Goal: Information Seeking & Learning: Learn about a topic

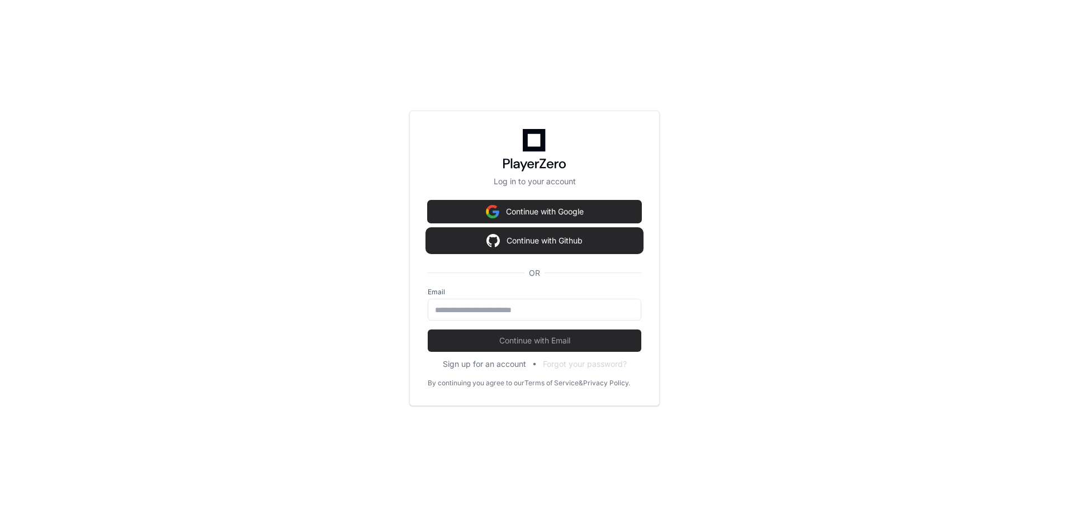
click at [546, 242] on button "Continue with Github" at bounding box center [535, 241] width 214 height 22
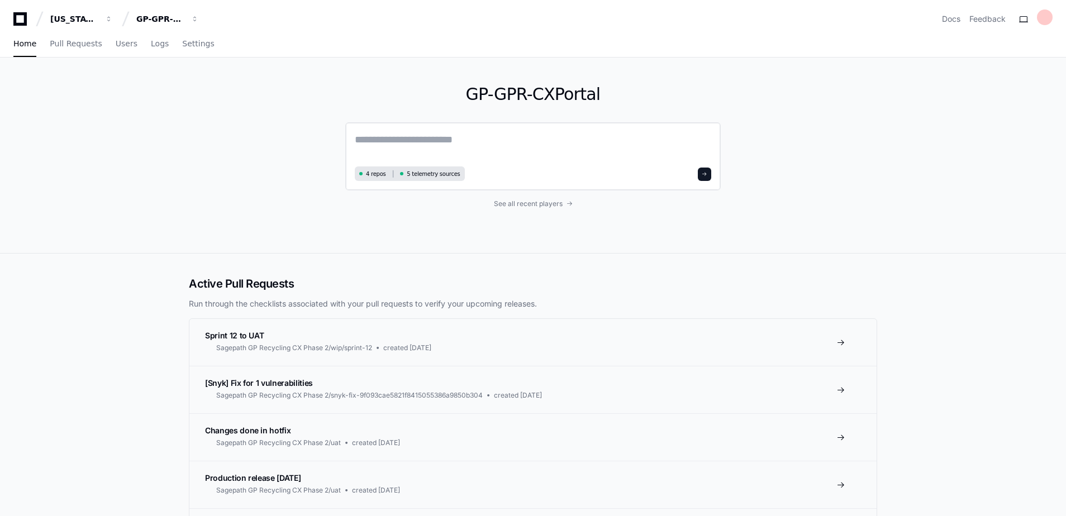
click at [419, 148] on textarea at bounding box center [533, 147] width 357 height 31
type textarea "**********"
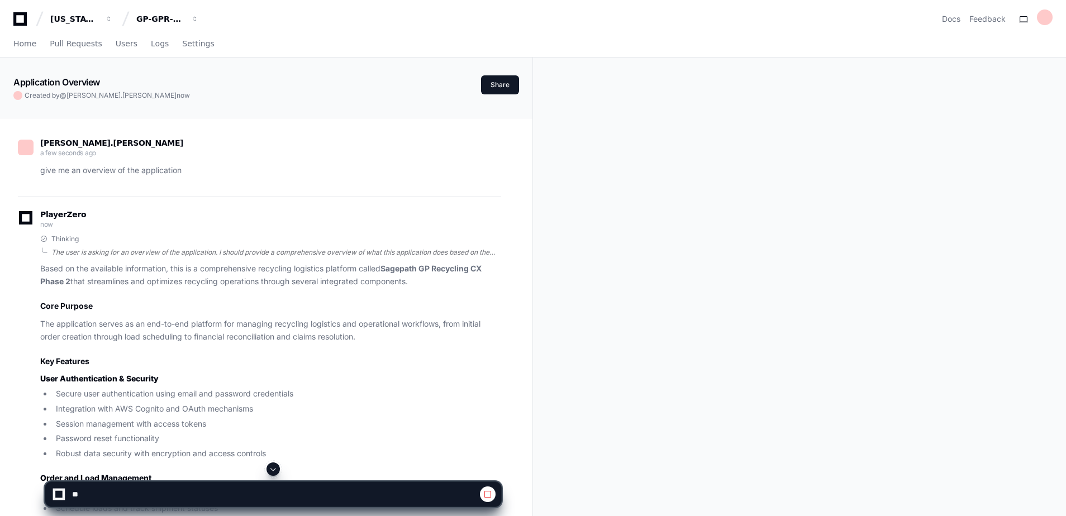
click at [489, 253] on div "The user is asking for an overview of the application. I should provide a compr…" at bounding box center [276, 252] width 450 height 9
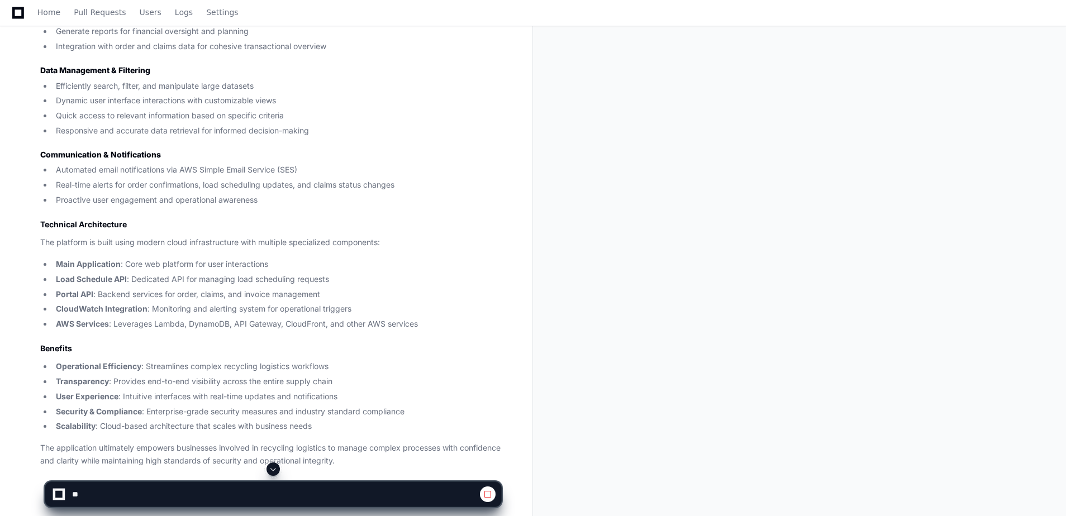
scroll to position [1006, 0]
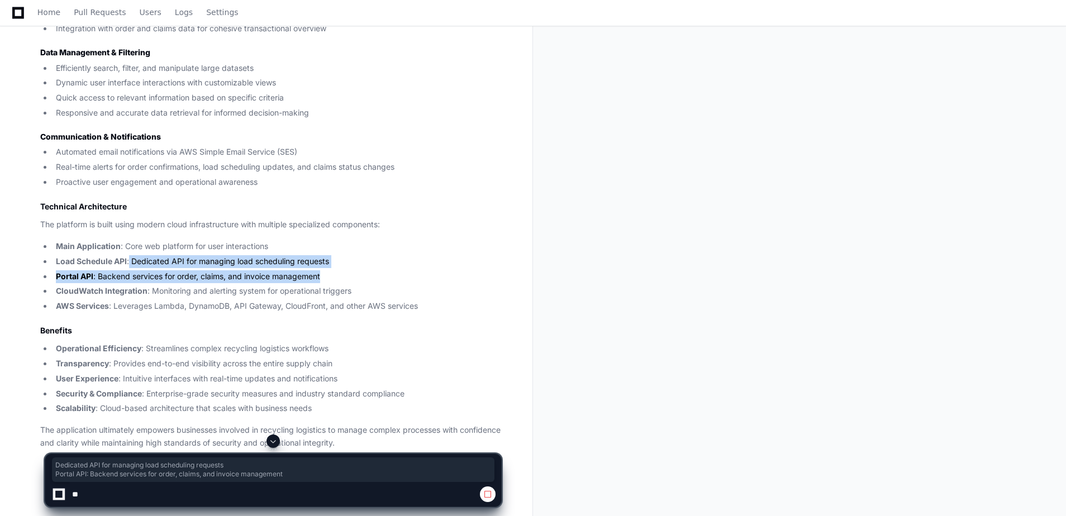
drag, startPoint x: 130, startPoint y: 262, endPoint x: 333, endPoint y: 278, distance: 204.1
click at [333, 278] on ul "Main Application : Core web platform for user interactions Load Schedule API : …" at bounding box center [270, 276] width 461 height 73
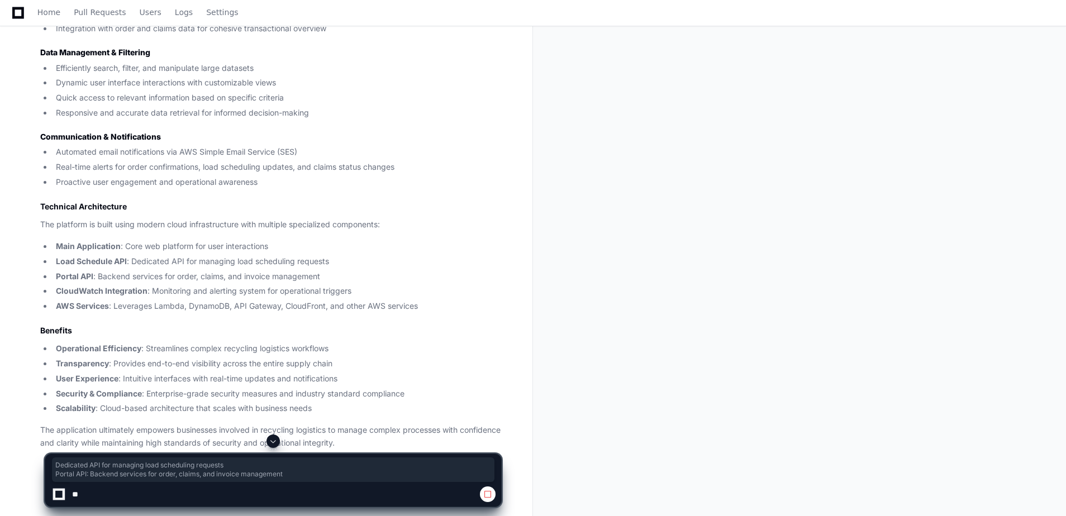
click at [163, 284] on ul "Main Application : Core web platform for user interactions Load Schedule API : …" at bounding box center [270, 276] width 461 height 73
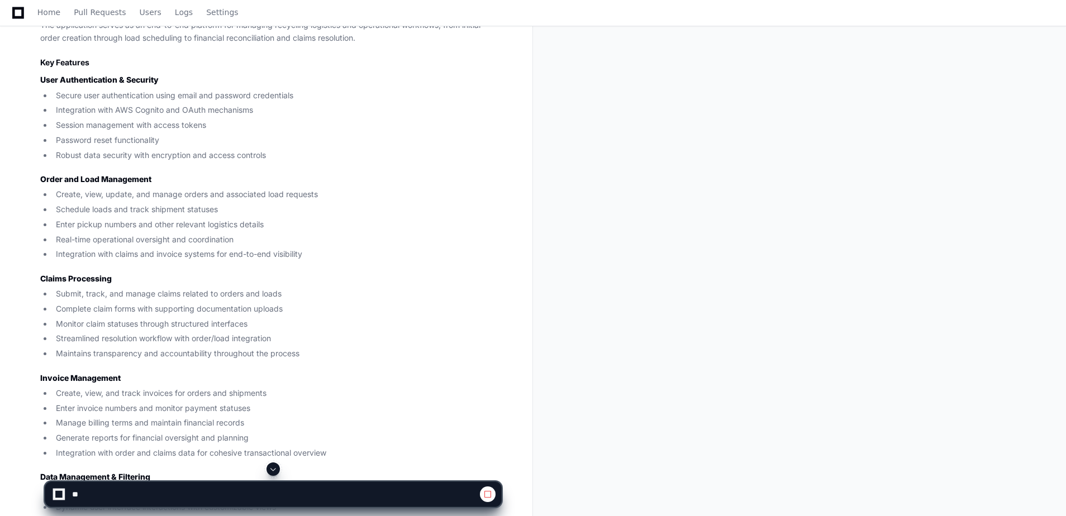
scroll to position [525, 0]
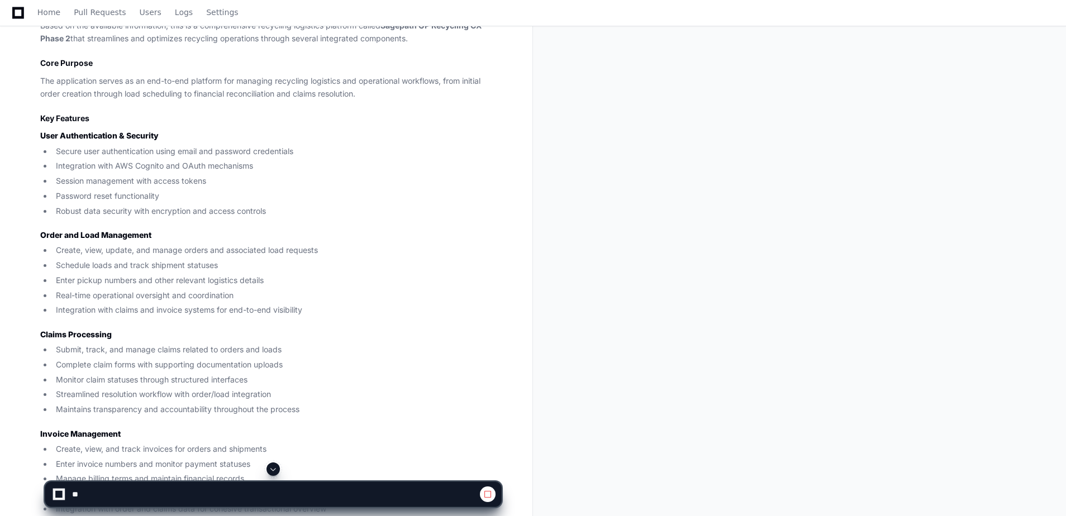
click at [60, 496] on div at bounding box center [58, 494] width 7 height 7
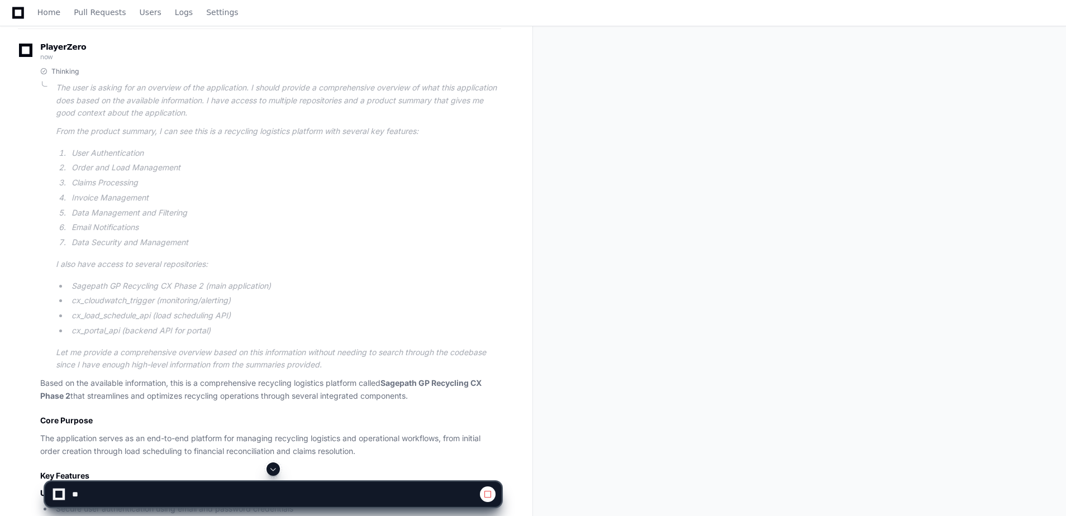
scroll to position [279, 0]
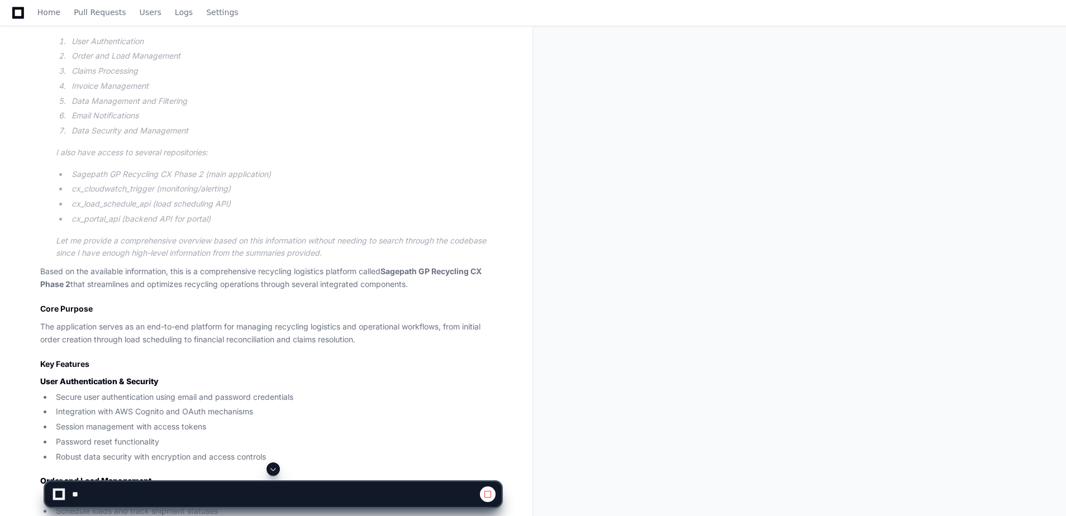
click at [435, 247] on p "Let me provide a comprehensive overview based on this information without needi…" at bounding box center [278, 248] width 445 height 26
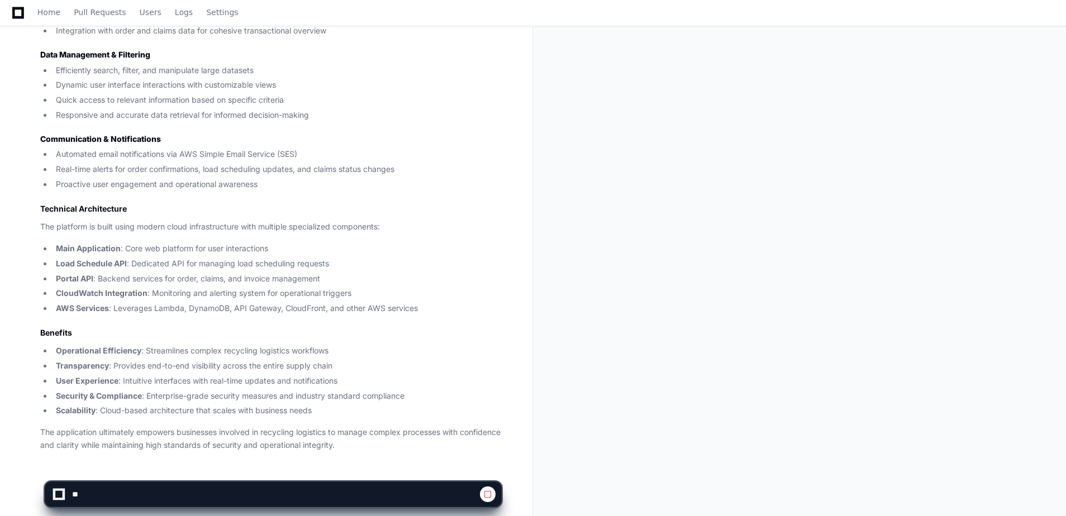
scroll to position [1028, 0]
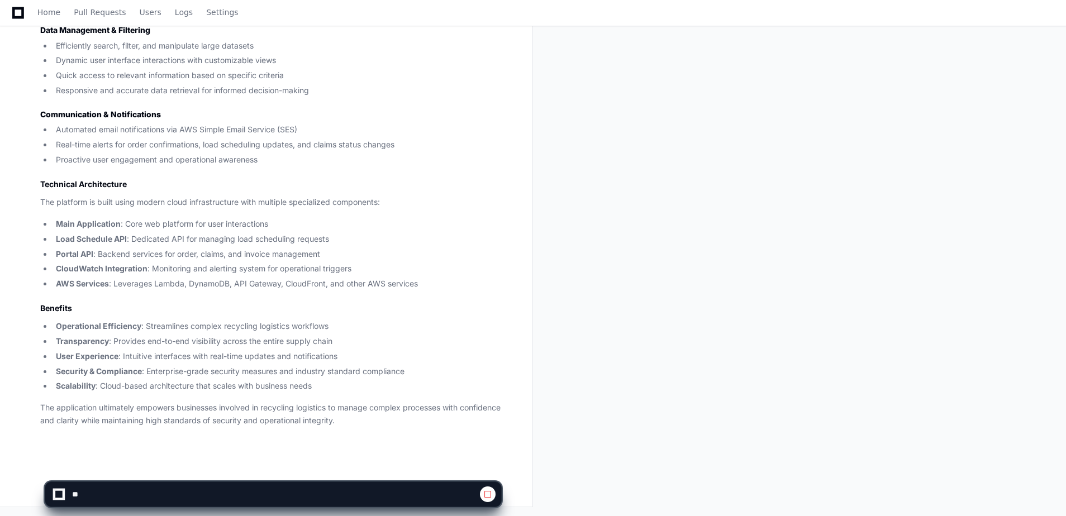
drag, startPoint x: 61, startPoint y: 493, endPoint x: 433, endPoint y: 516, distance: 373.0
click at [62, 493] on div at bounding box center [58, 494] width 7 height 7
click at [488, 493] on span at bounding box center [487, 494] width 9 height 9
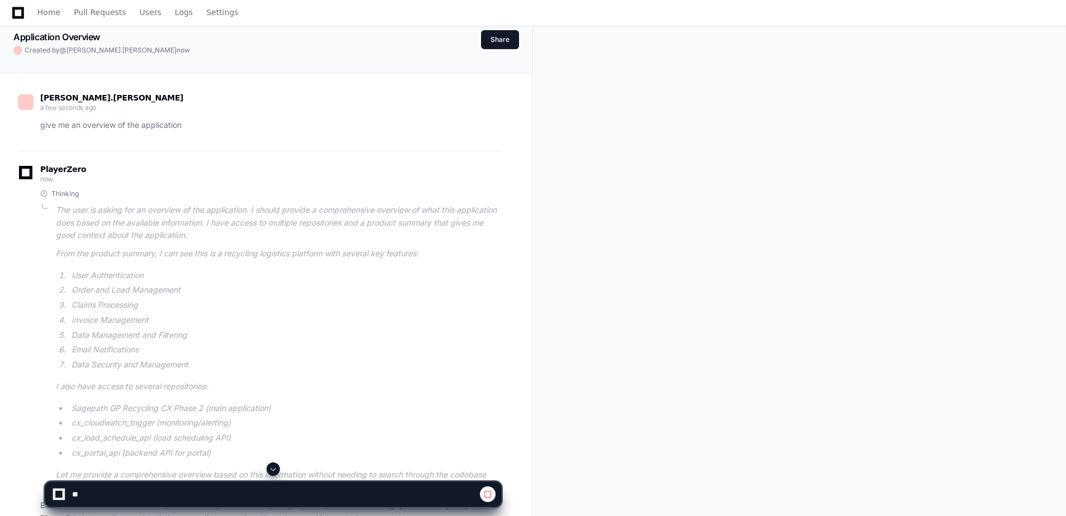
scroll to position [0, 0]
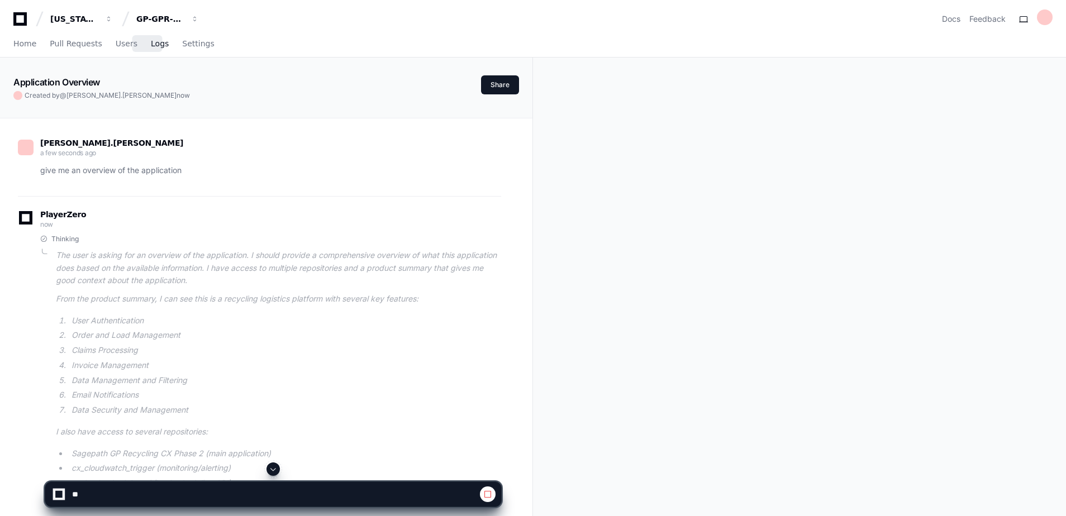
click at [151, 44] on span "Logs" at bounding box center [160, 43] width 18 height 7
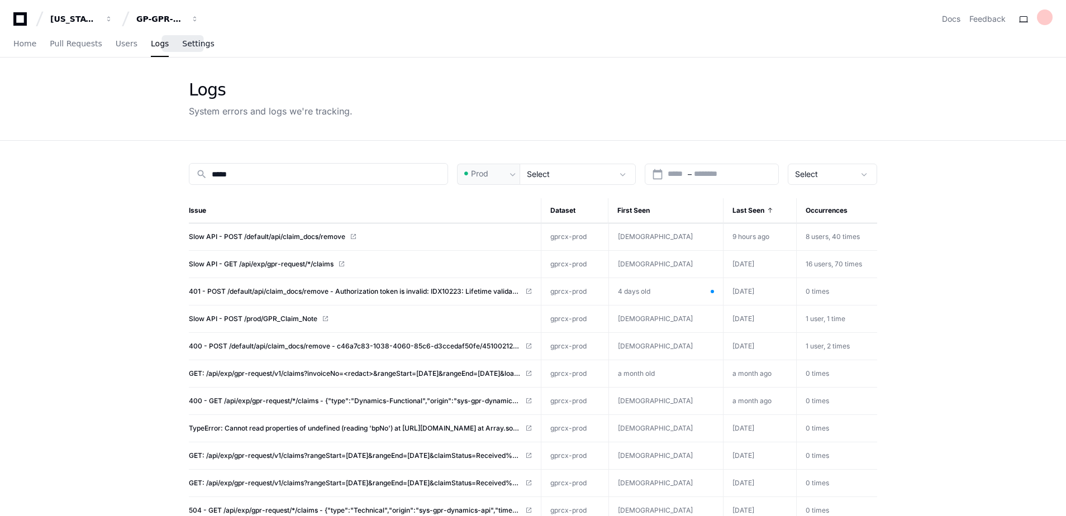
click at [196, 45] on span "Settings" at bounding box center [198, 43] width 32 height 7
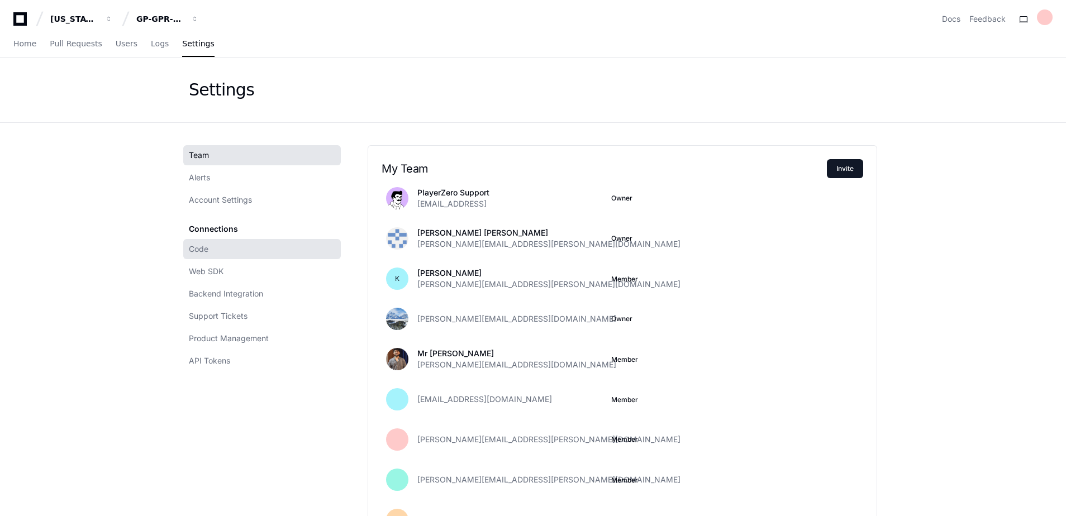
click at [194, 251] on span "Code" at bounding box center [199, 249] width 20 height 11
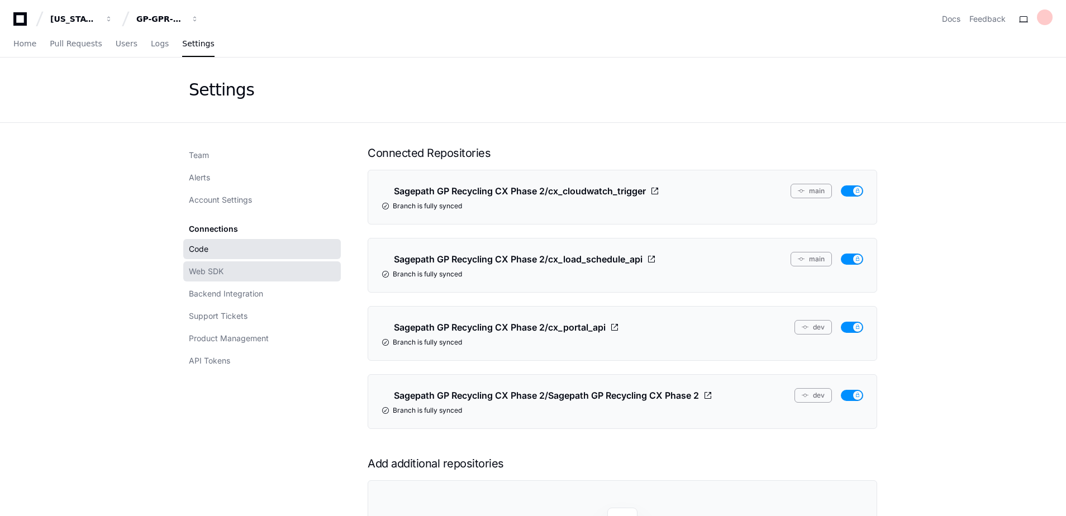
click at [205, 269] on span "Web SDK" at bounding box center [206, 271] width 35 height 11
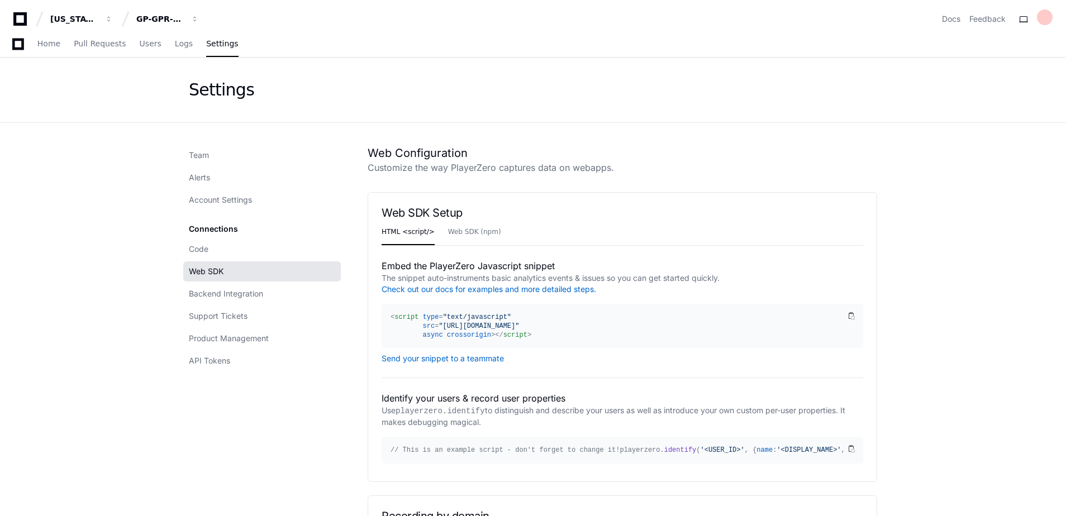
scroll to position [56, 0]
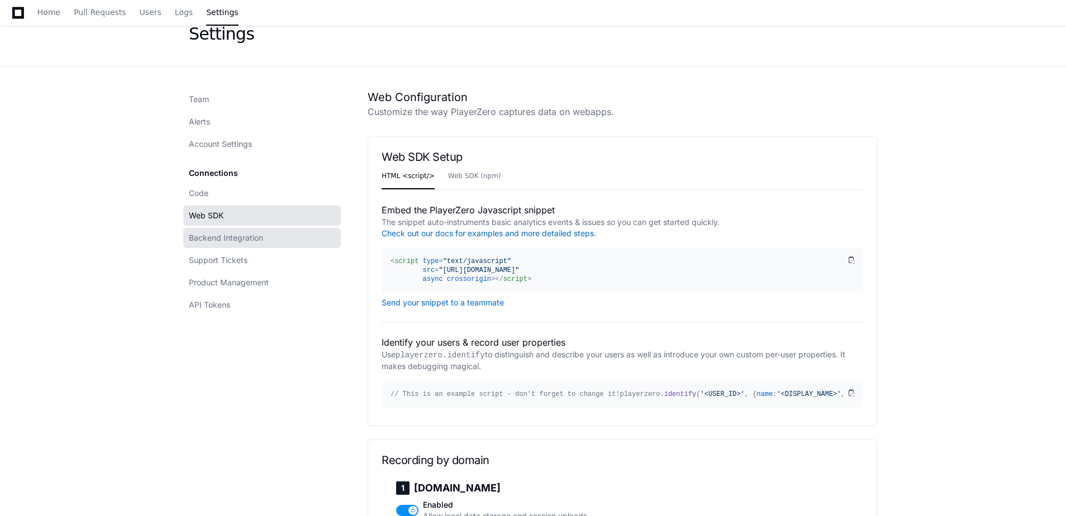
click at [247, 242] on span "Backend Integration" at bounding box center [226, 238] width 74 height 11
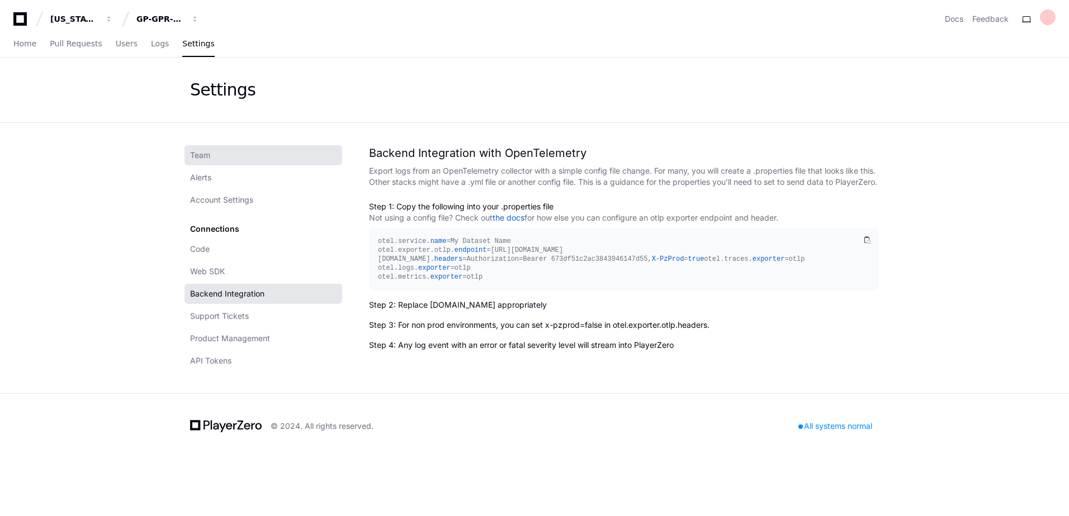
click at [201, 148] on link "Team" at bounding box center [263, 155] width 158 height 20
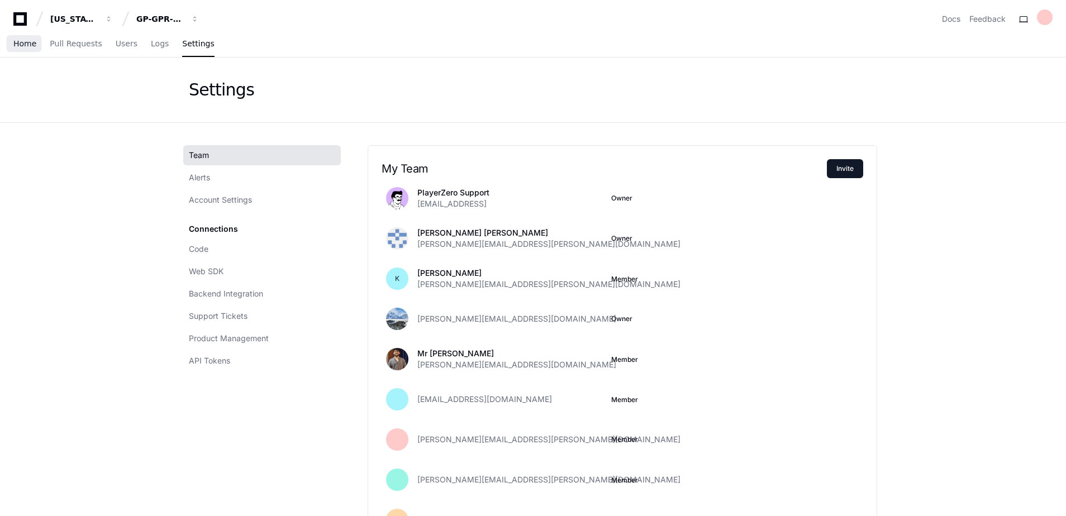
click at [15, 40] on span "Home" at bounding box center [24, 43] width 23 height 7
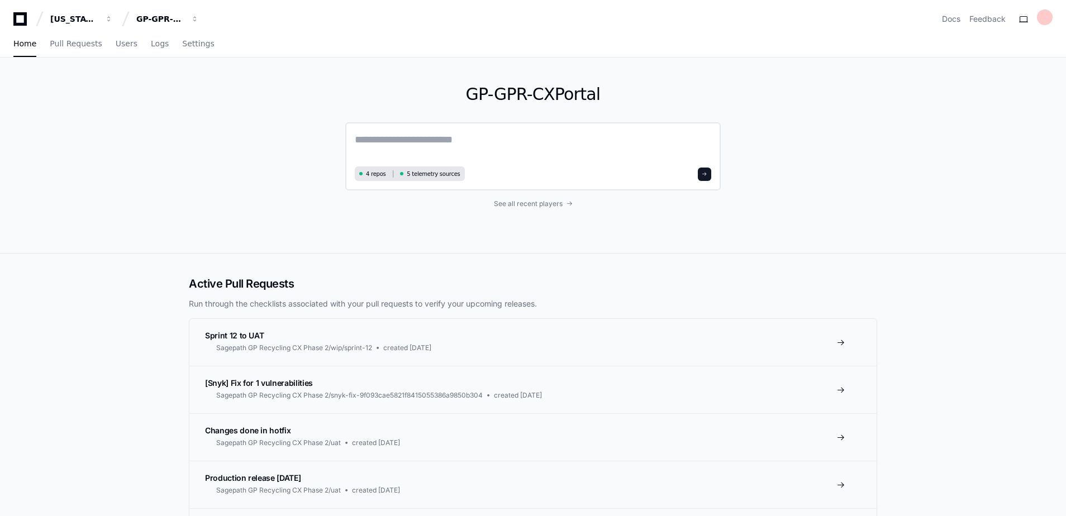
click at [456, 143] on textarea at bounding box center [533, 147] width 357 height 31
type textarea "**********"
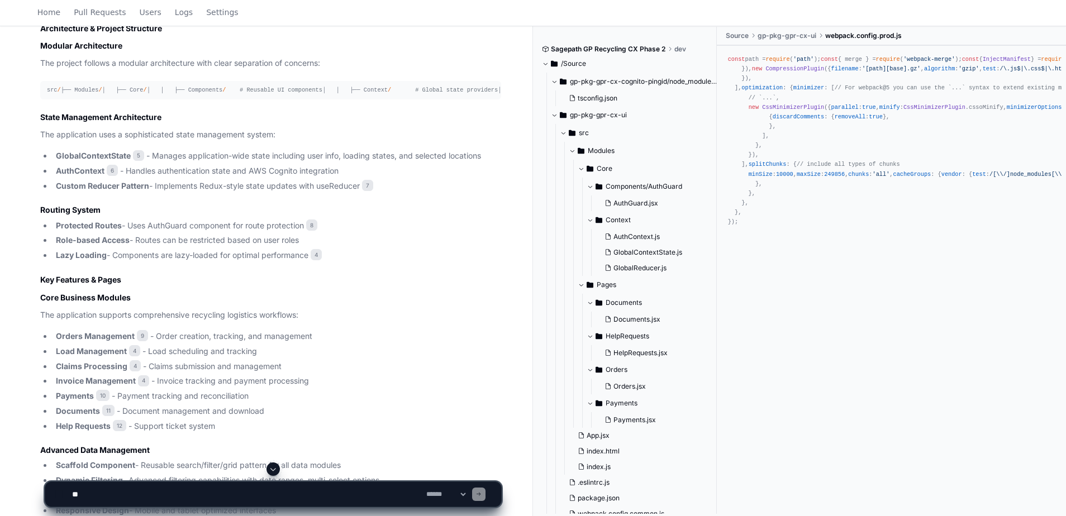
scroll to position [1062, 0]
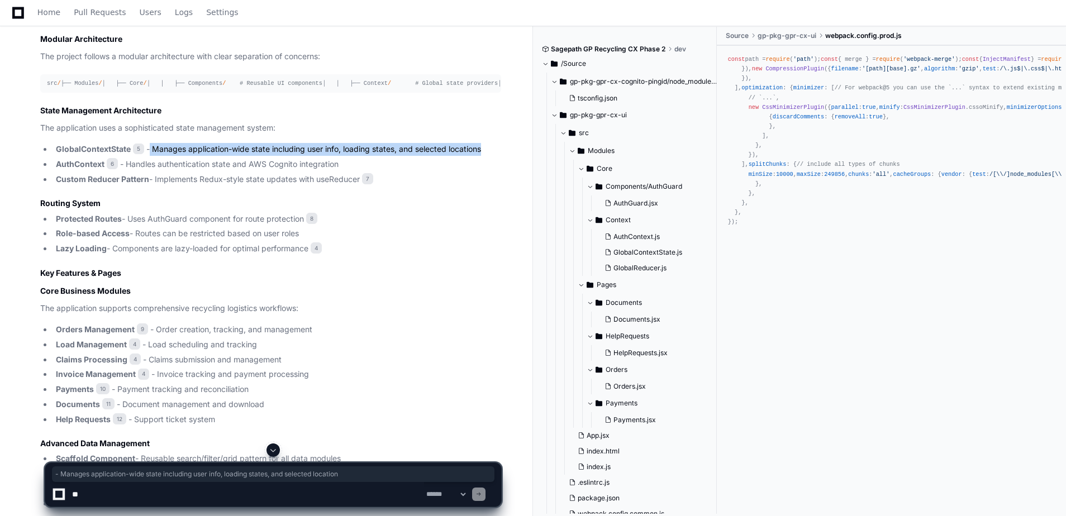
drag, startPoint x: 148, startPoint y: 253, endPoint x: 481, endPoint y: 250, distance: 333.7
click at [481, 156] on li "GlobalContextState 5 - Manages application-wide state including user info, load…" at bounding box center [277, 149] width 449 height 13
click at [361, 156] on li "GlobalContextState 5 - Manages application-wide state including user info, load…" at bounding box center [277, 149] width 449 height 13
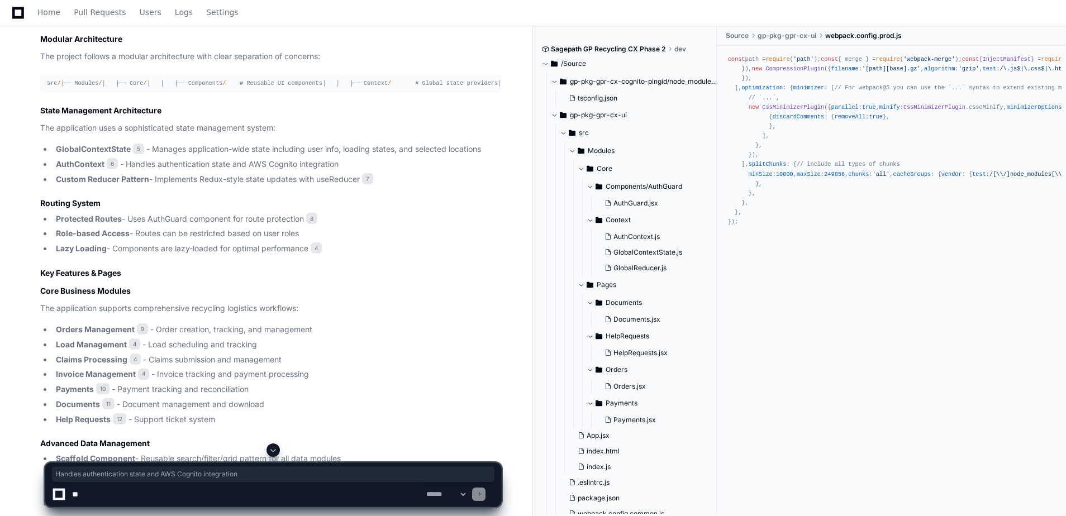
drag, startPoint x: 128, startPoint y: 271, endPoint x: 341, endPoint y: 267, distance: 213.0
click at [341, 171] on li "AuthContext 6 - Handles authentication state and AWS Cognito integration" at bounding box center [277, 164] width 449 height 13
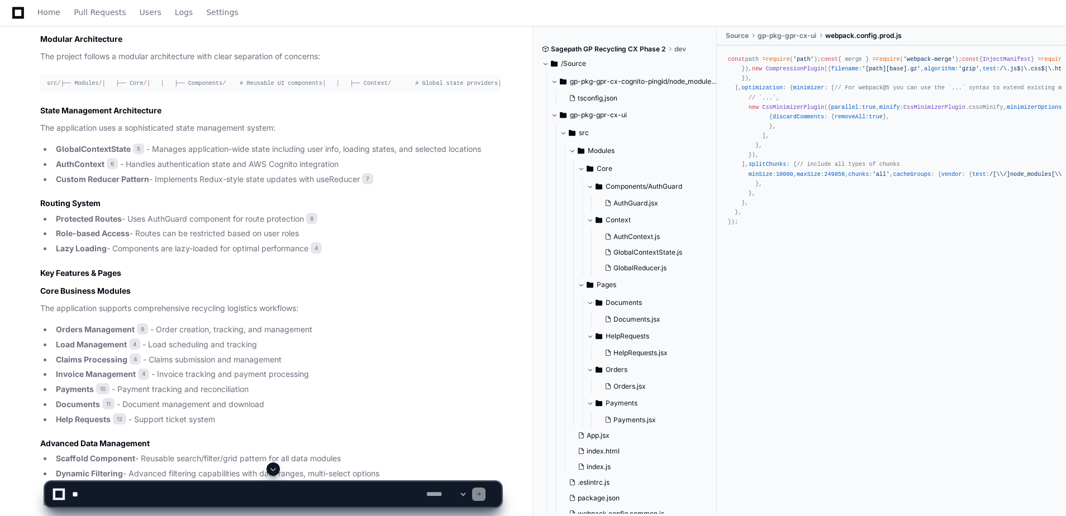
click at [228, 186] on li "Custom Reducer Pattern - Implements Redux-style state updates with useReducer 7" at bounding box center [277, 179] width 449 height 13
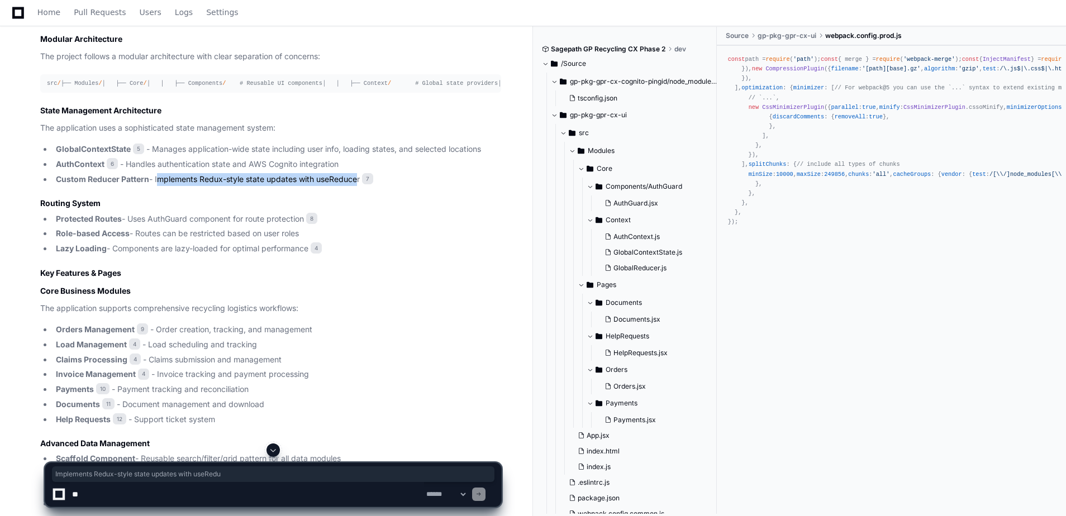
drag, startPoint x: 157, startPoint y: 283, endPoint x: 358, endPoint y: 281, distance: 200.7
click at [358, 186] on li "Custom Reducer Pattern - Implements Redux-style state updates with useReducer 7" at bounding box center [277, 179] width 449 height 13
drag, startPoint x: 358, startPoint y: 281, endPoint x: 273, endPoint y: 283, distance: 85.0
click at [273, 186] on li "Custom Reducer Pattern - Implements Redux-style state updates with useReducer 7" at bounding box center [277, 179] width 449 height 13
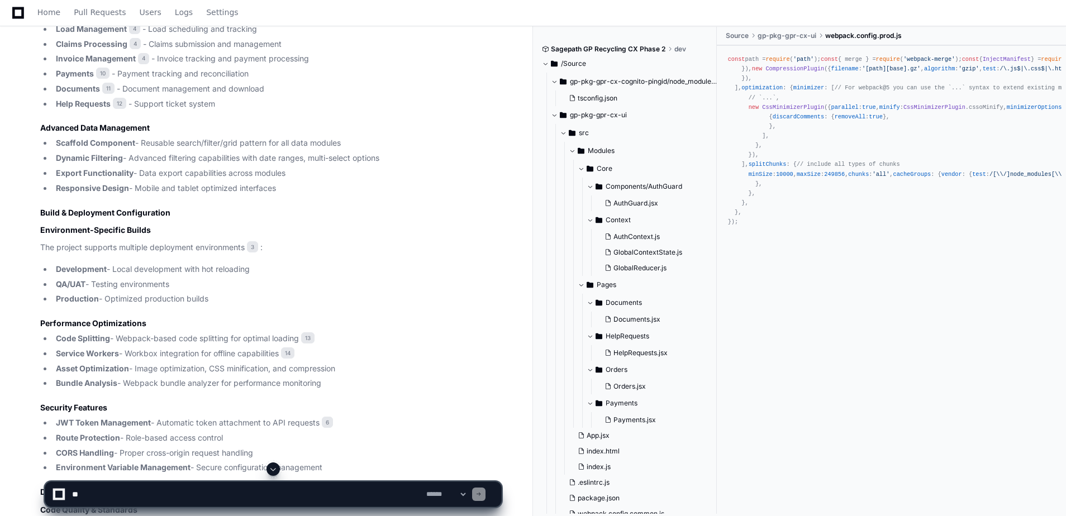
scroll to position [1397, 0]
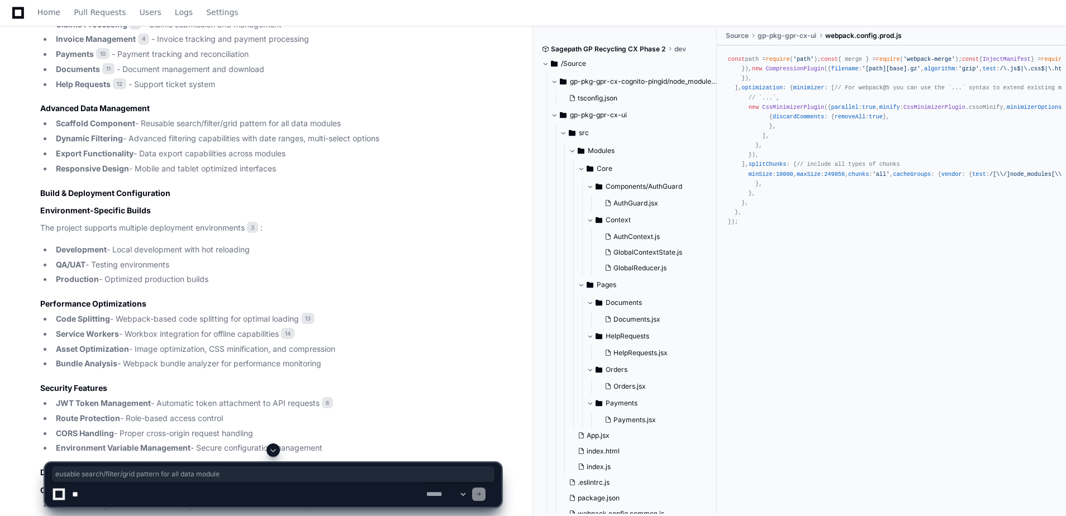
drag, startPoint x: 145, startPoint y: 230, endPoint x: 345, endPoint y: 225, distance: 199.6
click at [345, 130] on li "Scaffold Component - Reusable search/filter/grid pattern for all data modules" at bounding box center [277, 123] width 449 height 13
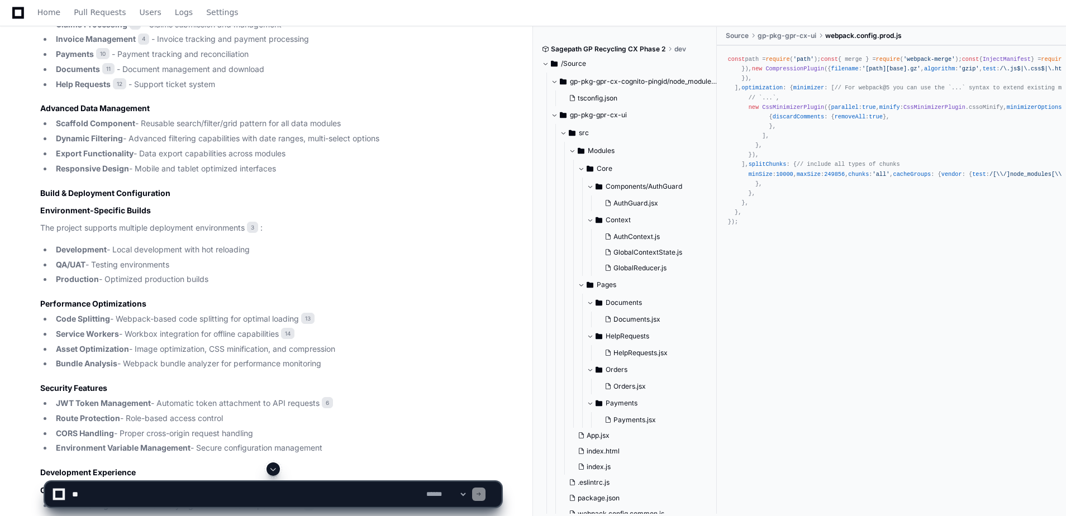
click at [144, 145] on li "Dynamic Filtering - Advanced filtering capabilities with date ranges, multi-sel…" at bounding box center [277, 138] width 449 height 13
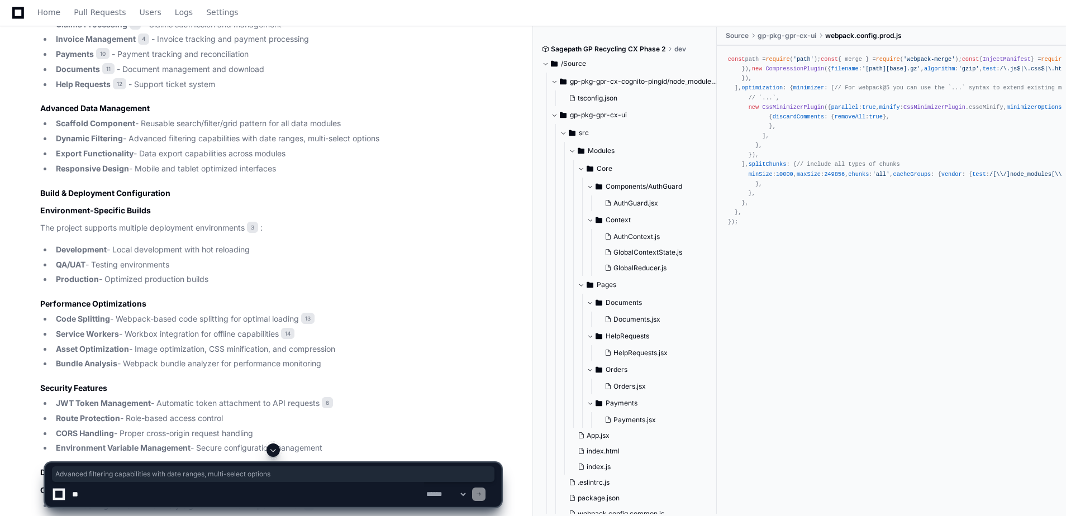
drag, startPoint x: 133, startPoint y: 244, endPoint x: 390, endPoint y: 243, distance: 256.6
click at [390, 145] on li "Dynamic Filtering - Advanced filtering capabilities with date ranges, multi-sel…" at bounding box center [277, 138] width 449 height 13
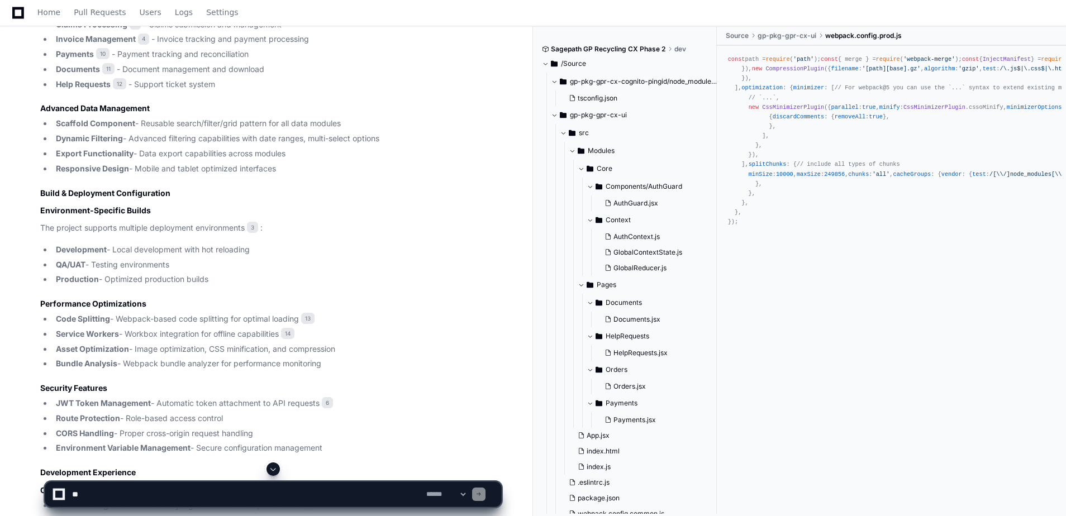
click at [236, 160] on li "Export Functionality - Data export capabilities across modules" at bounding box center [277, 154] width 449 height 13
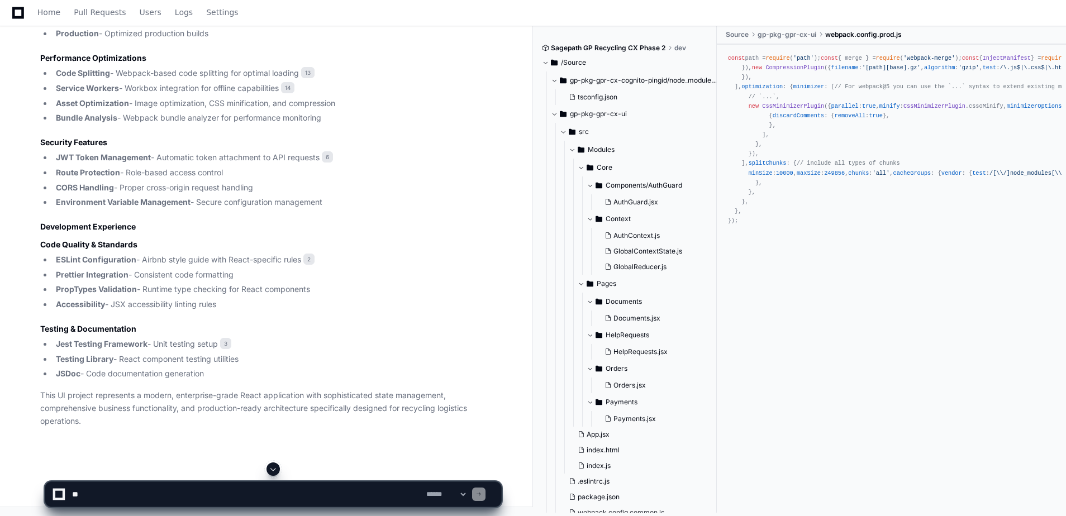
scroll to position [1733, 0]
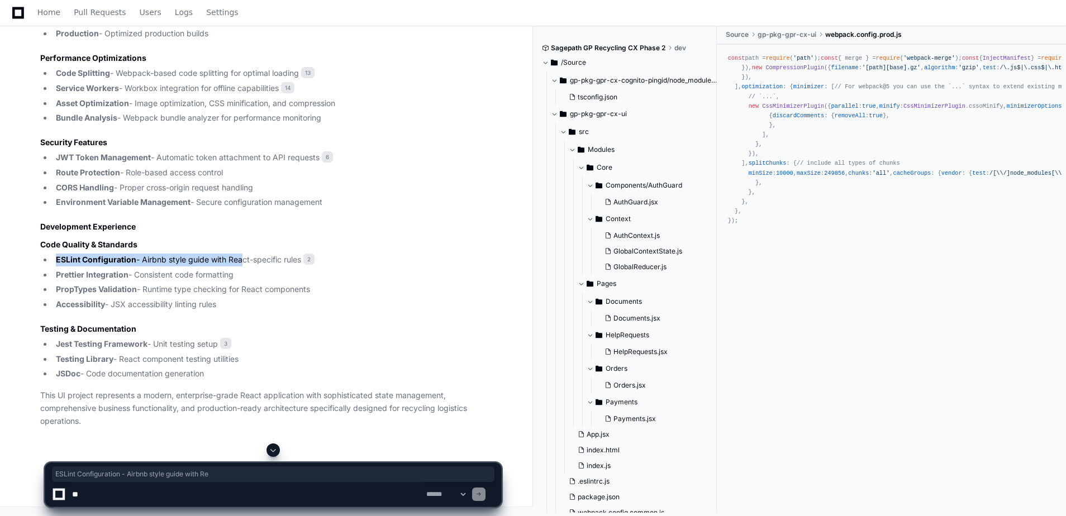
drag, startPoint x: 56, startPoint y: 277, endPoint x: 240, endPoint y: 278, distance: 183.9
click at [240, 267] on li "ESLint Configuration - Airbnb style guide with React-specific rules 2" at bounding box center [277, 260] width 449 height 13
drag, startPoint x: 240, startPoint y: 278, endPoint x: 252, endPoint y: 288, distance: 15.8
click at [252, 282] on li "Prettier Integration - Consistent code formatting" at bounding box center [277, 275] width 449 height 13
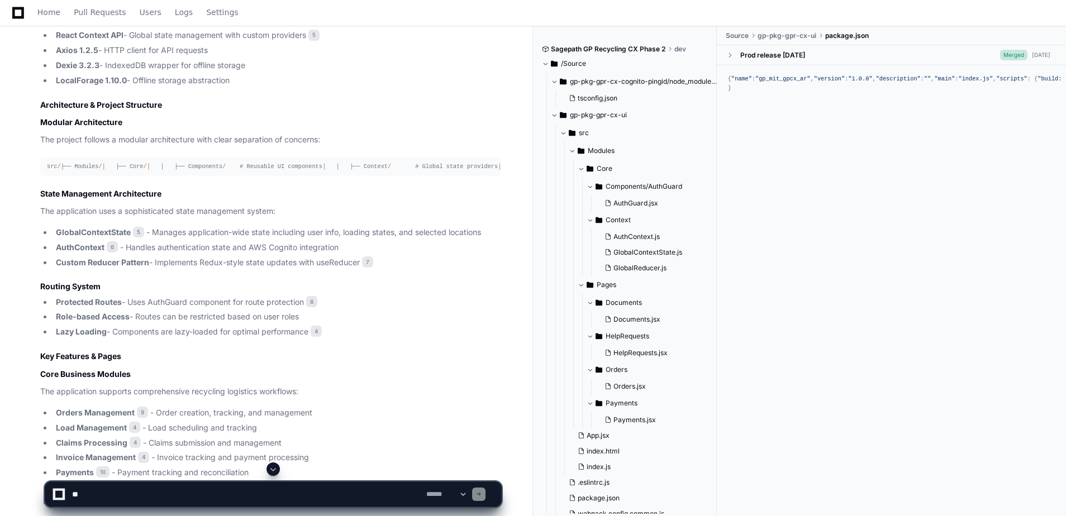
scroll to position [966, 0]
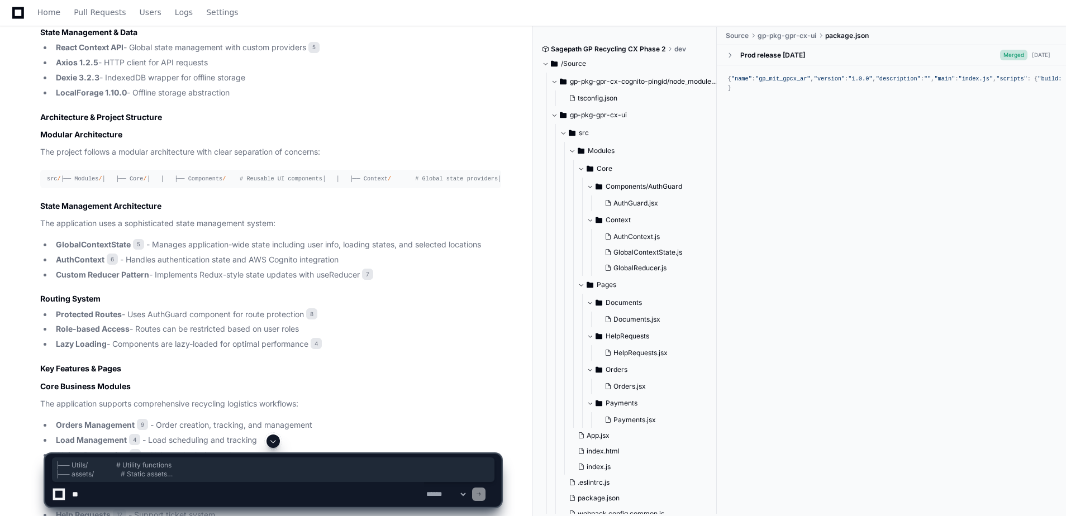
drag, startPoint x: 208, startPoint y: 283, endPoint x: 45, endPoint y: 266, distance: 163.6
click at [45, 188] on pre "src / ├── Modules / │ ├── Core / │ │ ├── Components / # Reusable UI components …" at bounding box center [270, 179] width 461 height 18
click at [15, 302] on div "[PERSON_NAME].[PERSON_NAME] a minute ago give me a technical overview of the UI…" at bounding box center [266, 141] width 506 height 1978
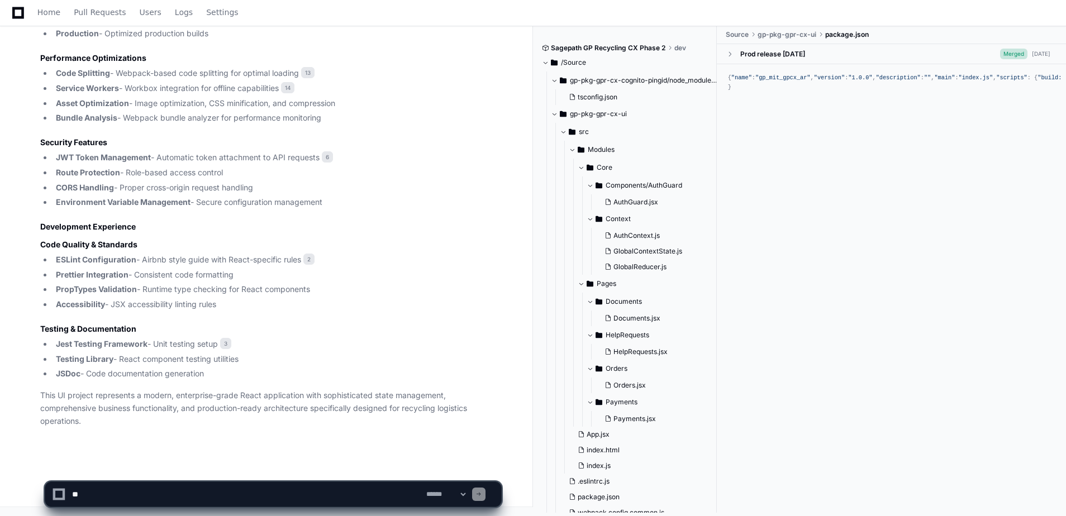
scroll to position [1749, 0]
click at [224, 344] on span "3" at bounding box center [225, 343] width 11 height 11
click at [145, 498] on textarea at bounding box center [247, 494] width 354 height 25
type textarea "**********"
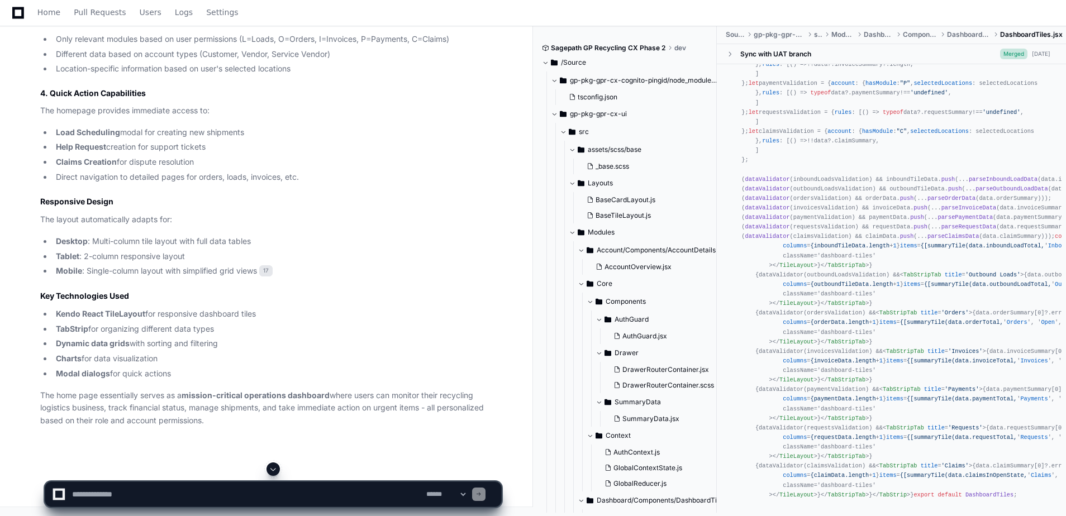
scroll to position [3008, 0]
click at [183, 497] on textarea at bounding box center [247, 494] width 354 height 25
type textarea "**********"
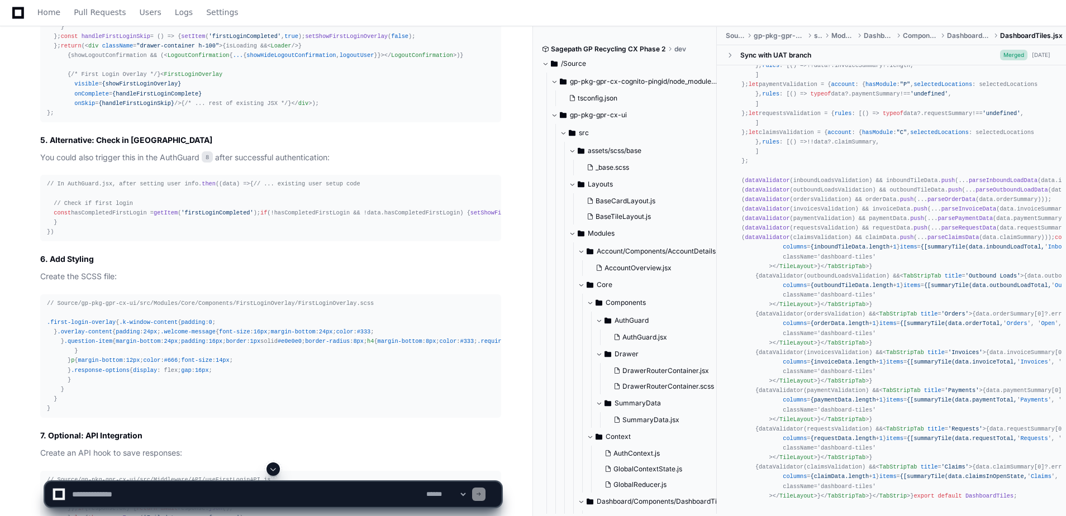
scroll to position [4654, 0]
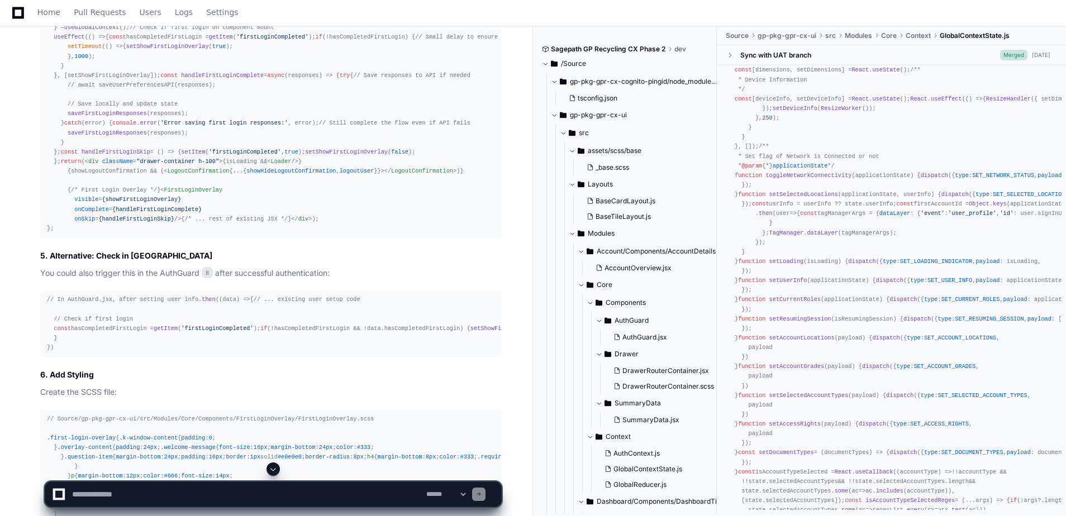
scroll to position [56, 0]
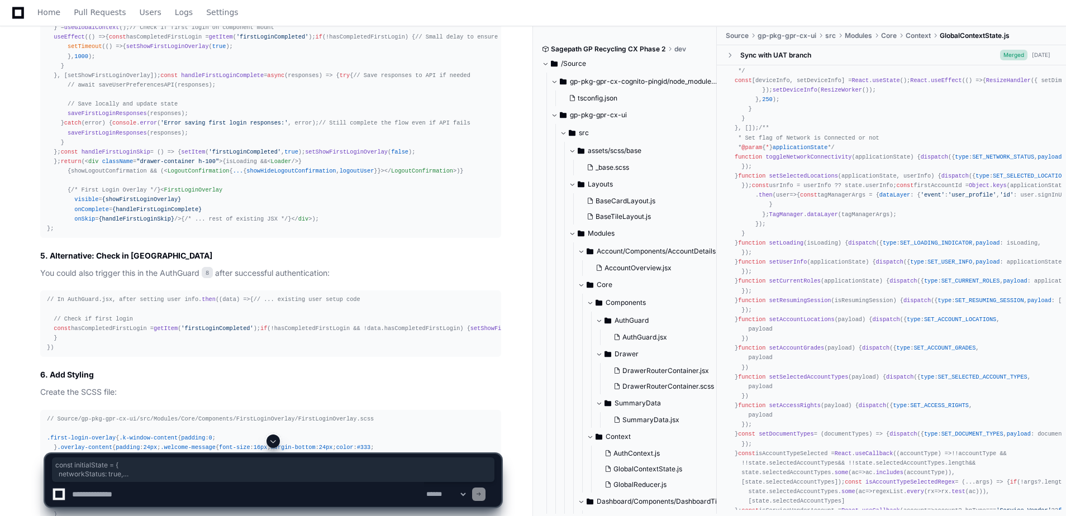
drag, startPoint x: 746, startPoint y: 337, endPoint x: 720, endPoint y: 229, distance: 111.4
click at [720, 229] on div "import React from 'react' ; import appReducer from './GlobalReducer' ; import R…" at bounding box center [891, 287] width 349 height 445
click at [863, 272] on div "import React from 'react' ; import appReducer from './GlobalReducer' ; import R…" at bounding box center [891, 286] width 327 height 536
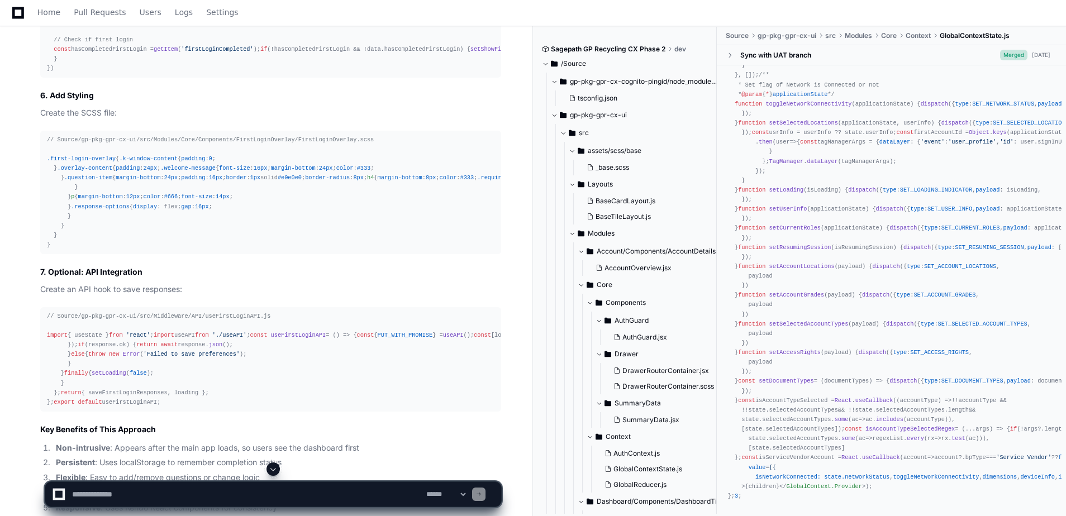
scroll to position [559, 0]
click at [802, 307] on div "import React from 'react' ; import appReducer from './GlobalReducer' ; import R…" at bounding box center [891, 233] width 327 height 536
click at [798, 305] on div "import React from 'react' ; import appReducer from './GlobalReducer' ; import R…" at bounding box center [891, 233] width 327 height 536
click at [899, 126] on span "applicationState, userInfo" at bounding box center [886, 123] width 89 height 7
click at [860, 126] on span "applicationState, userInfo" at bounding box center [886, 123] width 89 height 7
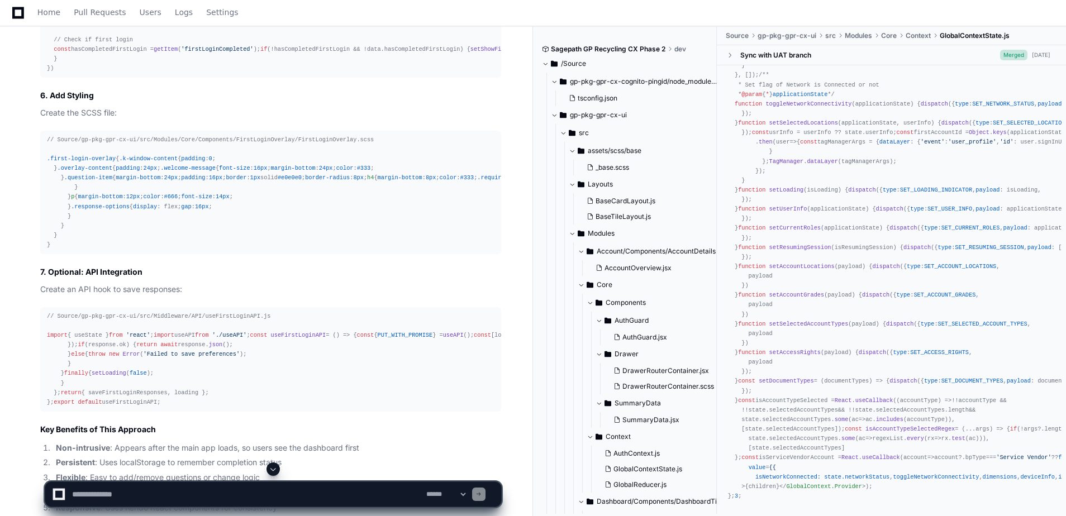
scroll to position [894, 0]
click at [900, 193] on span "SET_LOADING_INDICATOR" at bounding box center [936, 190] width 72 height 7
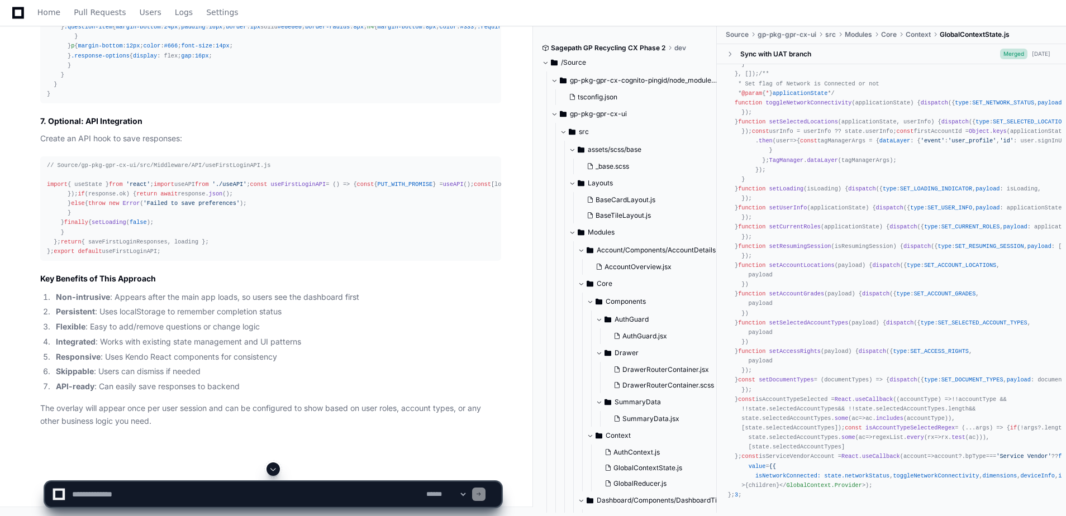
scroll to position [5604, 0]
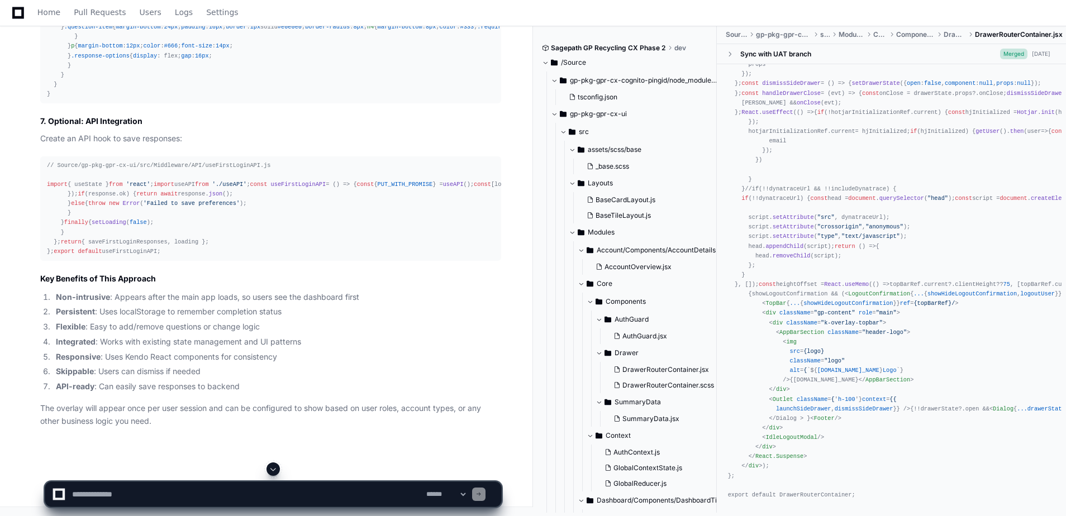
scroll to position [7011, 0]
